Goal: Communication & Community: Participate in discussion

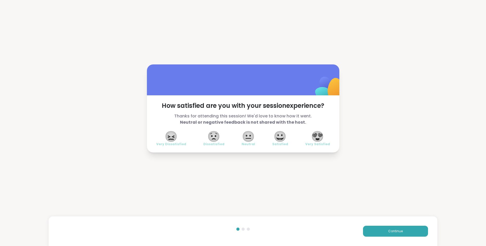
click at [321, 135] on span "😍" at bounding box center [317, 136] width 13 height 9
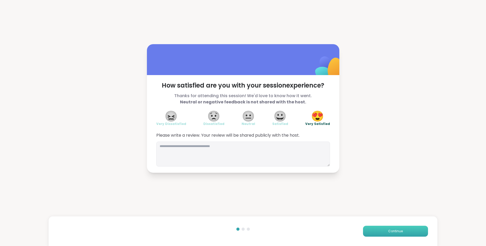
click at [386, 231] on button "Continue" at bounding box center [395, 231] width 65 height 11
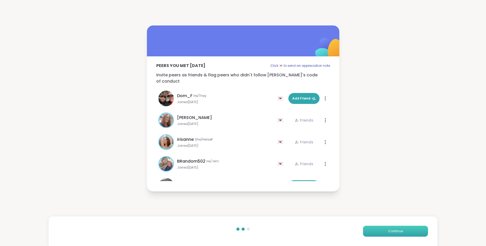
click at [386, 231] on button "Continue" at bounding box center [395, 231] width 65 height 11
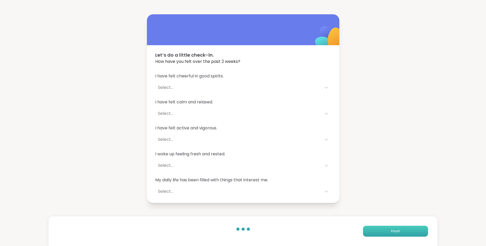
click at [386, 231] on button "Finish" at bounding box center [395, 231] width 65 height 11
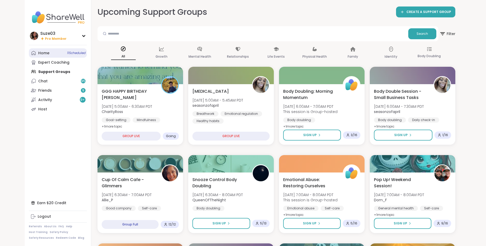
click at [50, 50] on link "Home 11 Scheduled" at bounding box center [58, 52] width 58 height 9
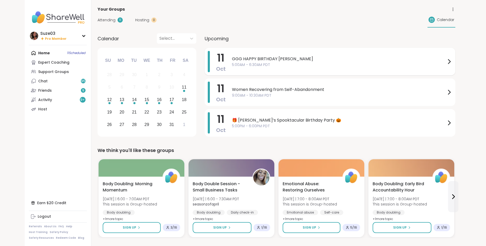
click at [249, 56] on span "GGG HAPPY BIRTHDAY [PERSON_NAME]" at bounding box center [339, 59] width 214 height 6
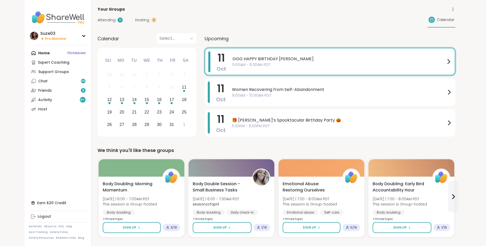
click at [254, 21] on div "Attending 11 Hosting 0 Calendar" at bounding box center [277, 19] width 358 height 15
click at [288, 54] on div "GGG HAPPY BIRTHDAY [PERSON_NAME] 5:00AM - 6:30AM PDT" at bounding box center [342, 62] width 219 height 20
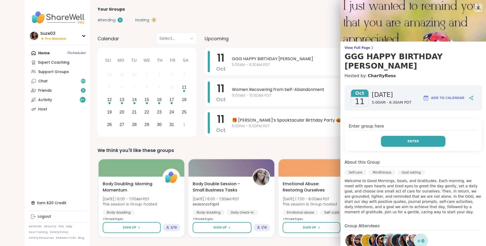
click at [429, 136] on button "Enter" at bounding box center [413, 141] width 65 height 11
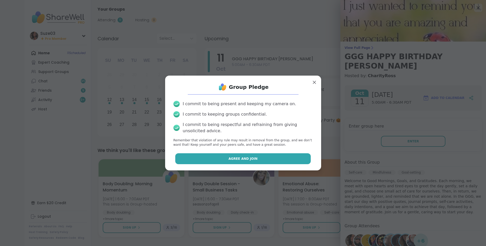
click at [303, 154] on button "Agree and Join" at bounding box center [243, 159] width 136 height 11
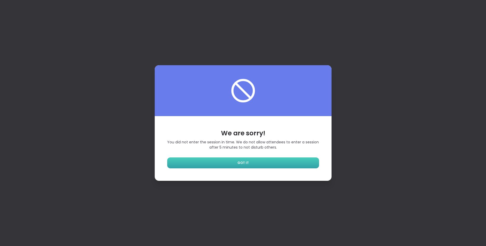
click at [314, 163] on link "GOT IT" at bounding box center [243, 163] width 152 height 11
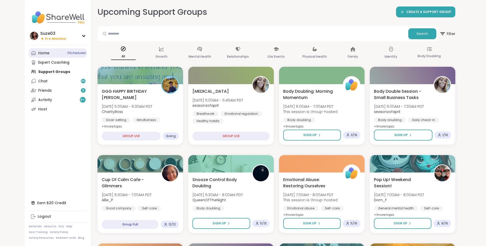
click at [54, 54] on link "Home 11 Scheduled" at bounding box center [58, 52] width 58 height 9
